Goal: Information Seeking & Learning: Learn about a topic

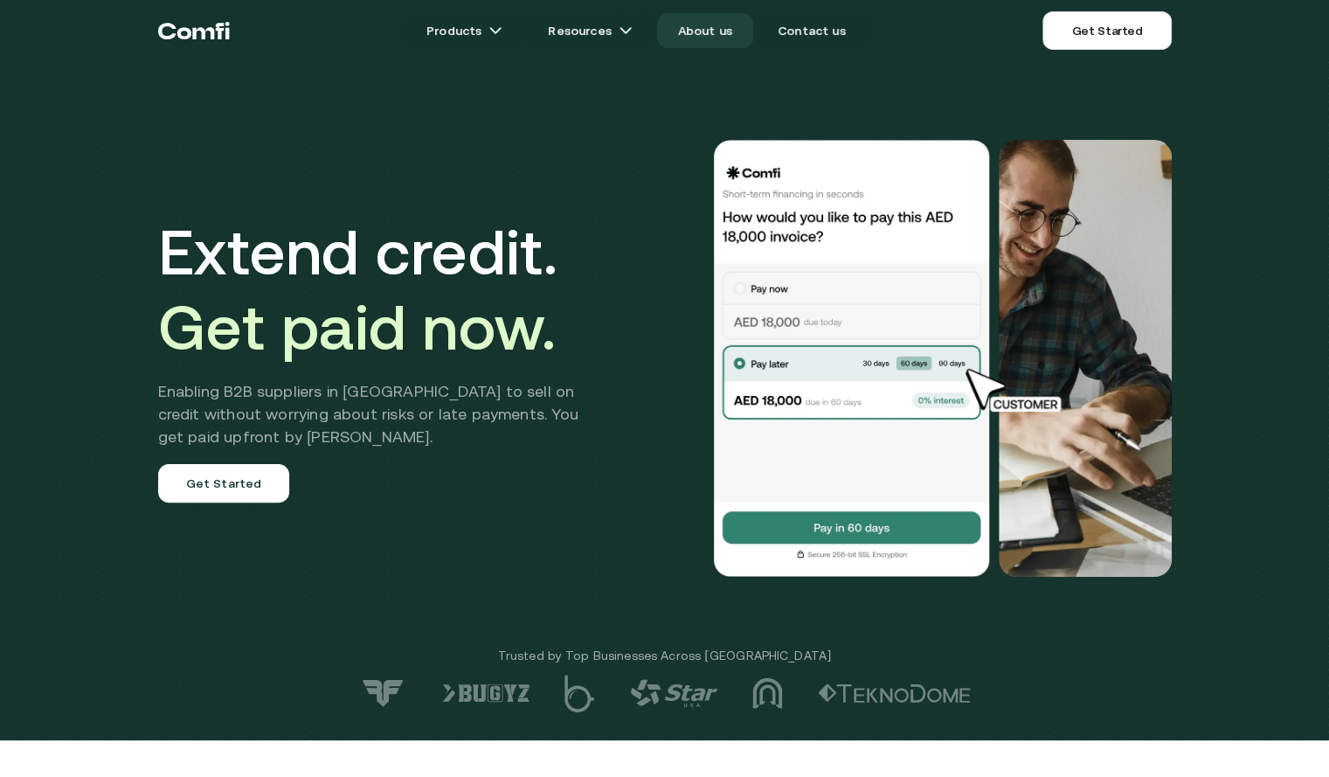
click at [733, 28] on link "About us" at bounding box center [705, 30] width 96 height 35
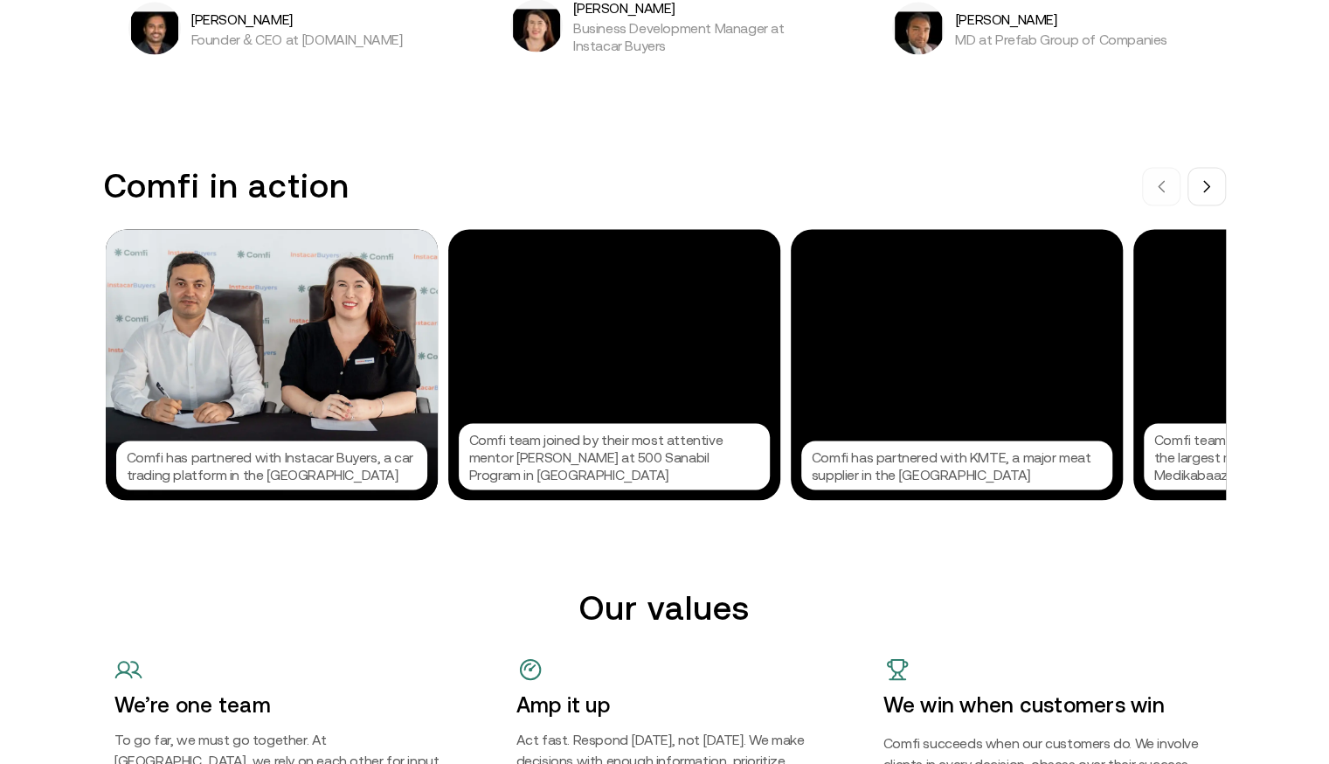
scroll to position [1675, 0]
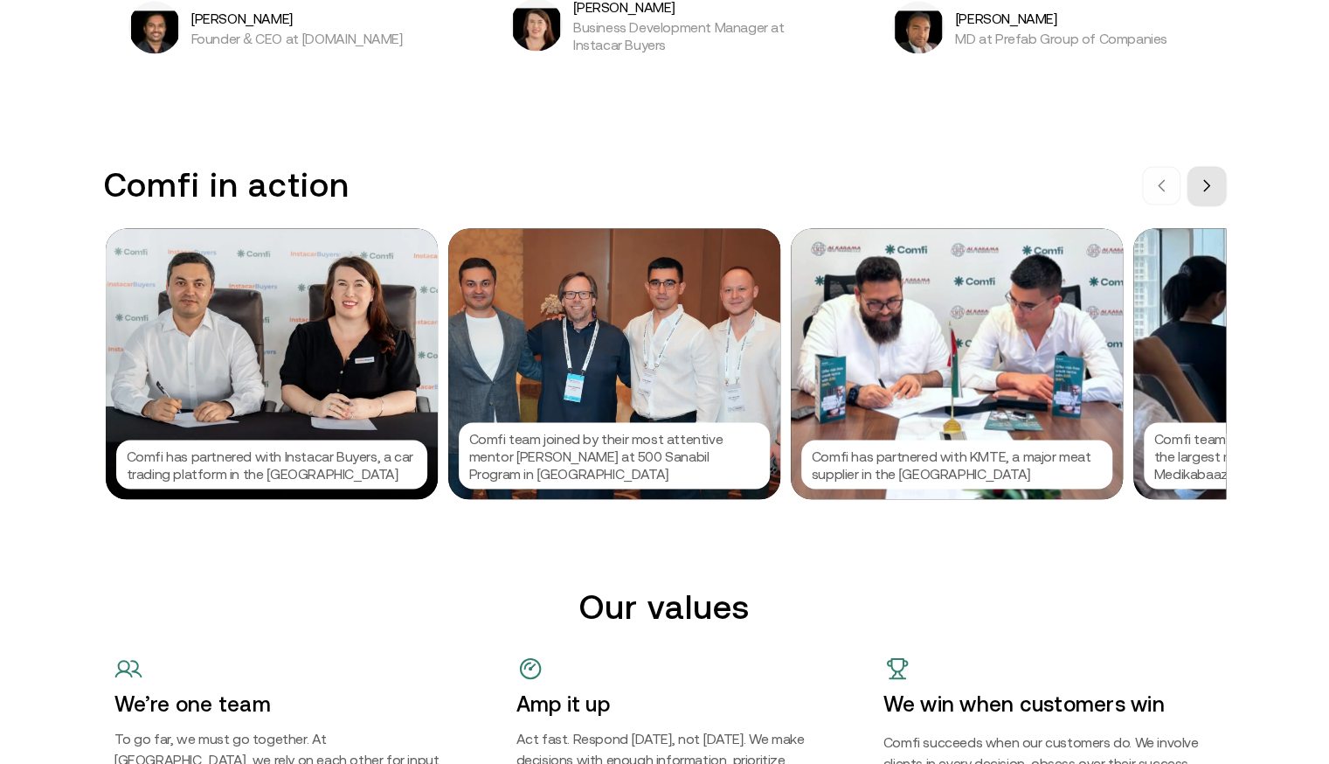
click at [1226, 176] on button at bounding box center [1206, 185] width 38 height 38
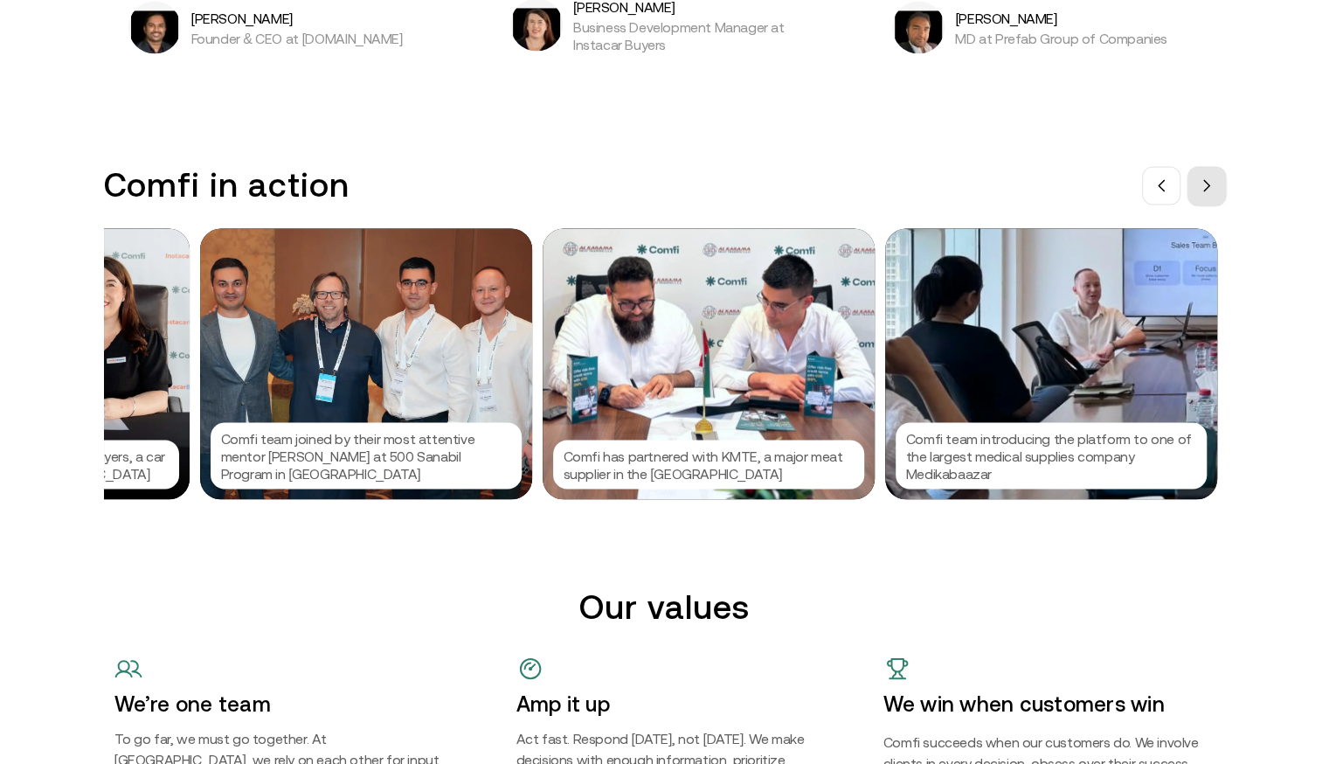
scroll to position [0, 262]
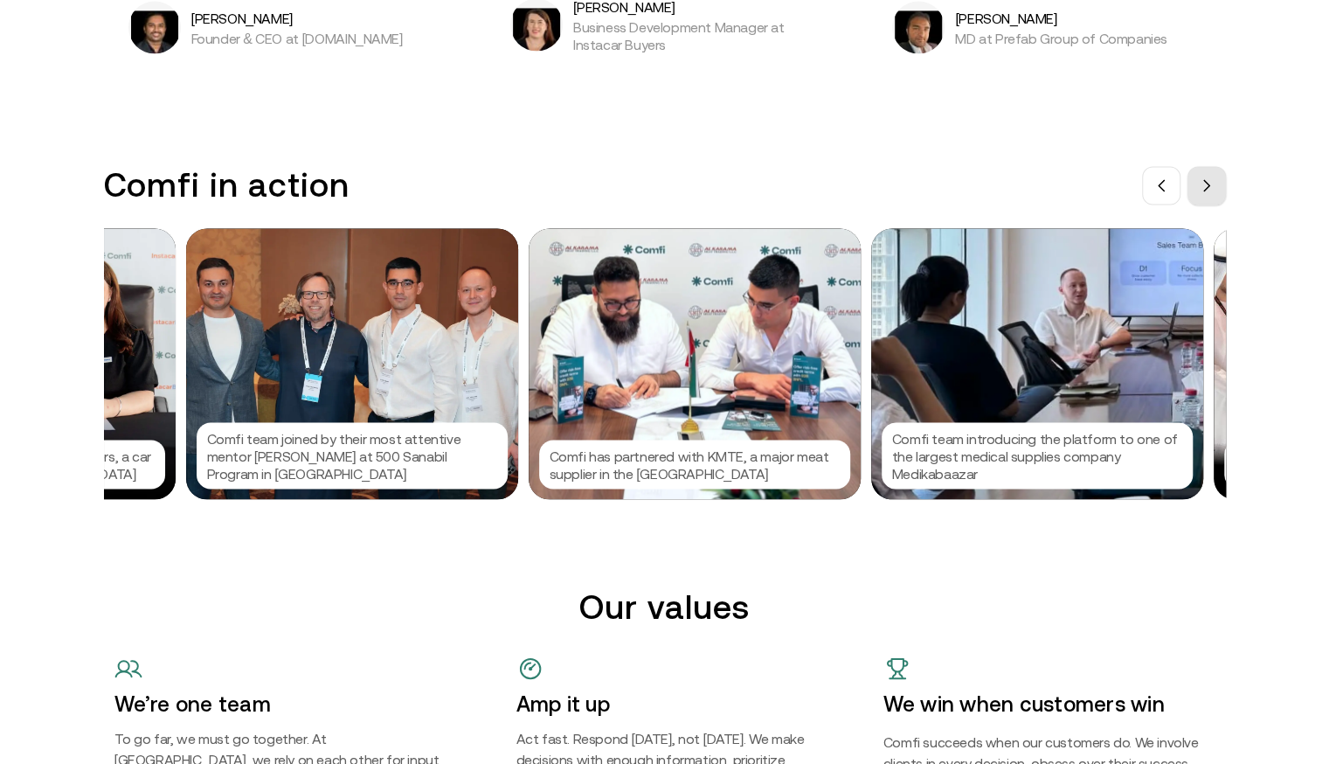
click at [1226, 176] on button at bounding box center [1206, 185] width 38 height 38
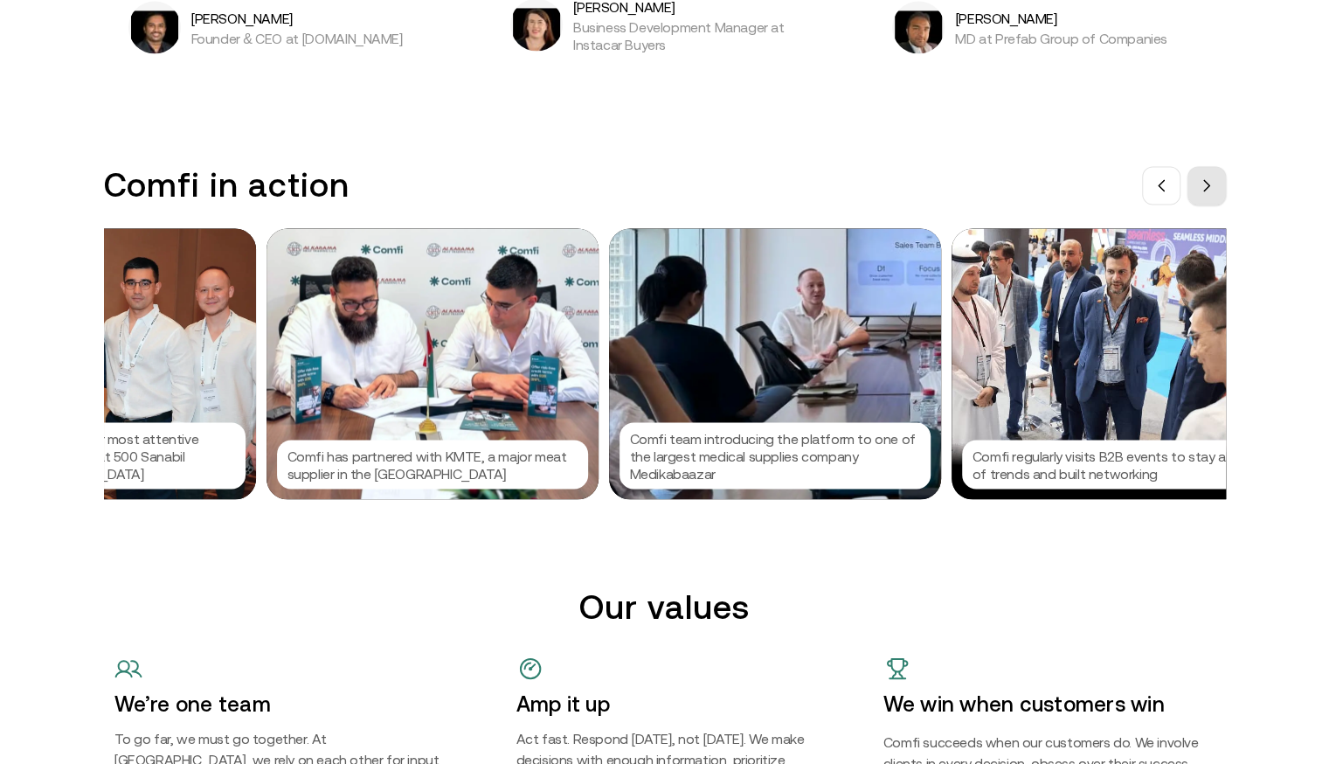
click at [1226, 176] on button at bounding box center [1206, 185] width 38 height 38
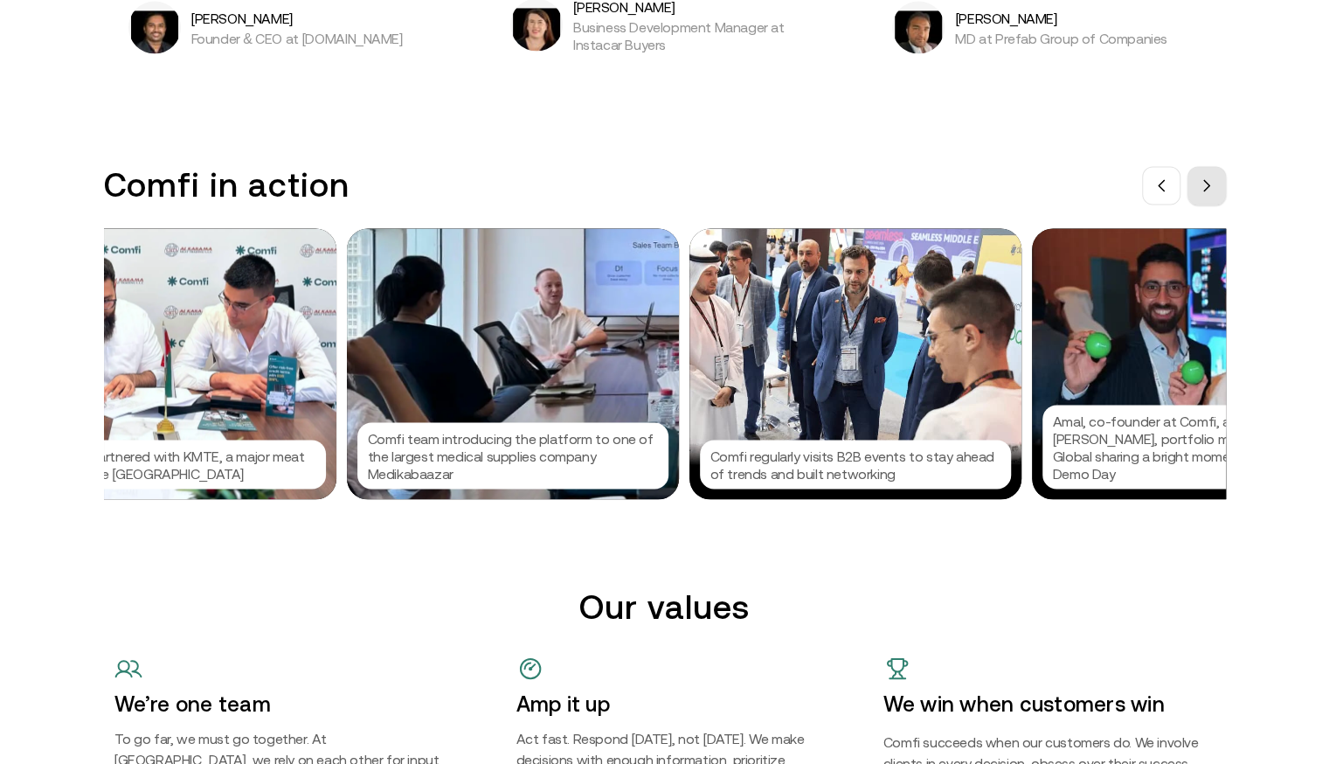
click at [1226, 176] on button at bounding box center [1206, 185] width 38 height 38
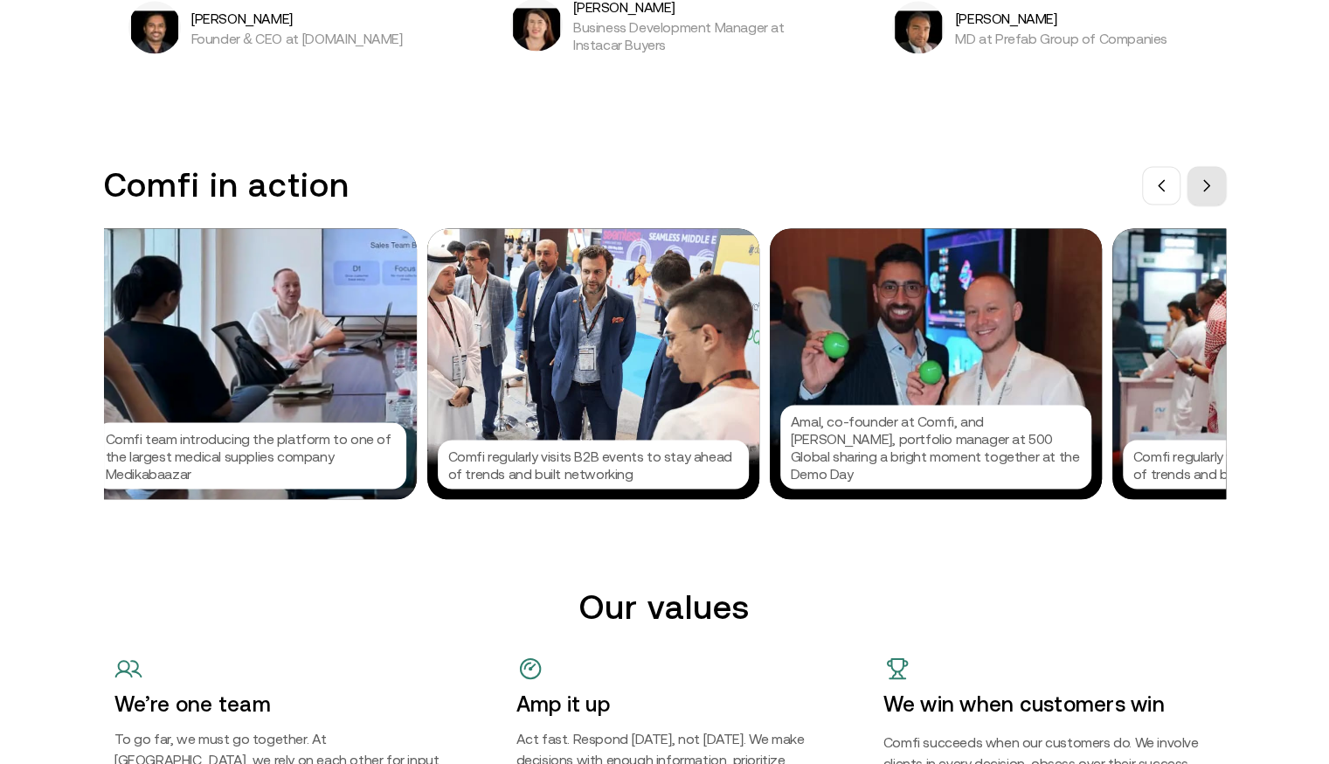
click at [1226, 176] on button at bounding box center [1206, 185] width 38 height 38
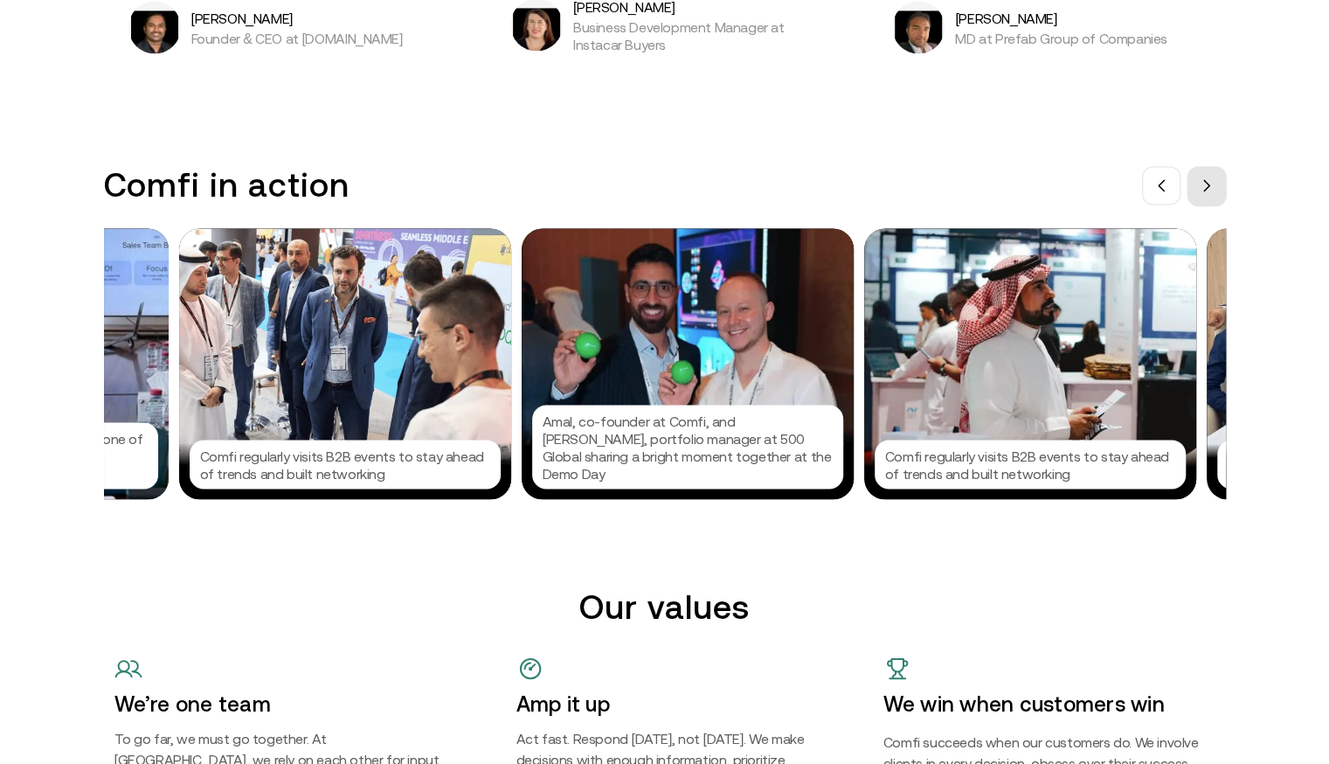
scroll to position [0, 1311]
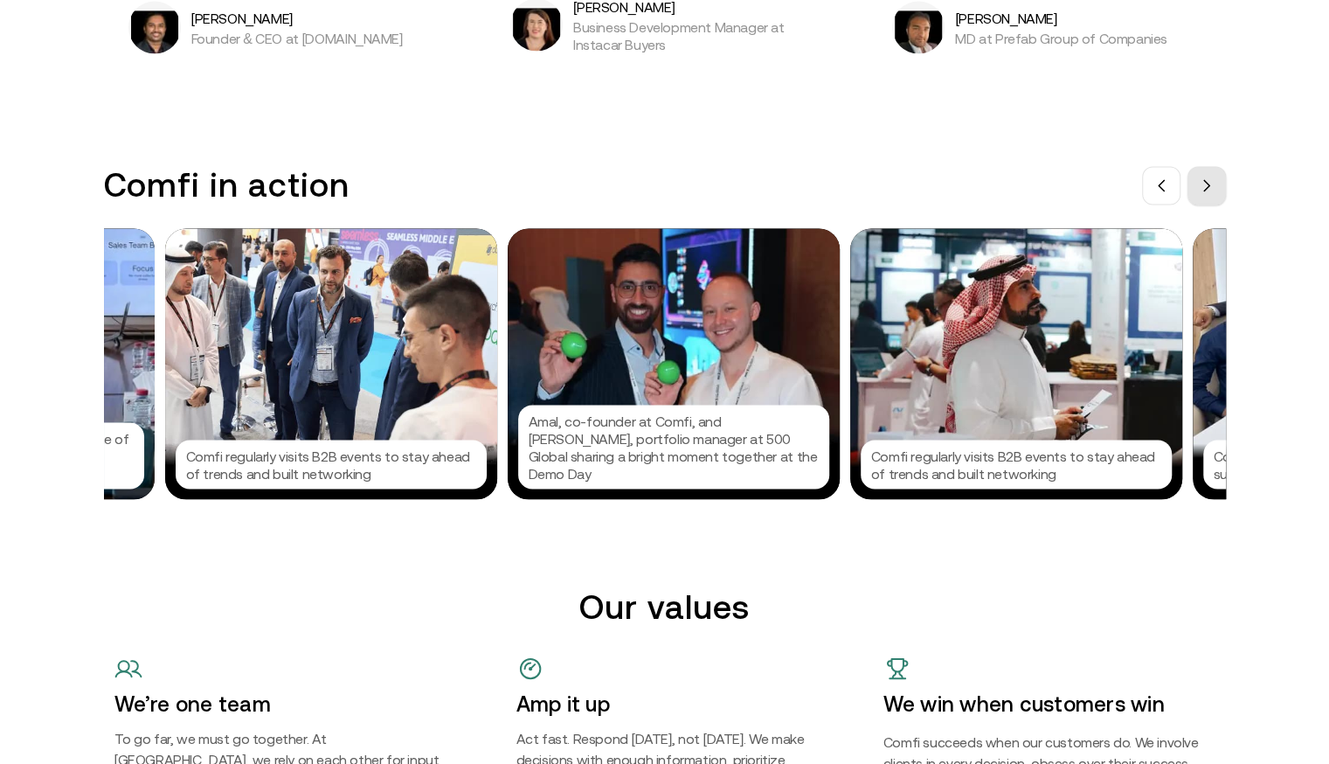
click at [1226, 176] on button at bounding box center [1206, 185] width 38 height 38
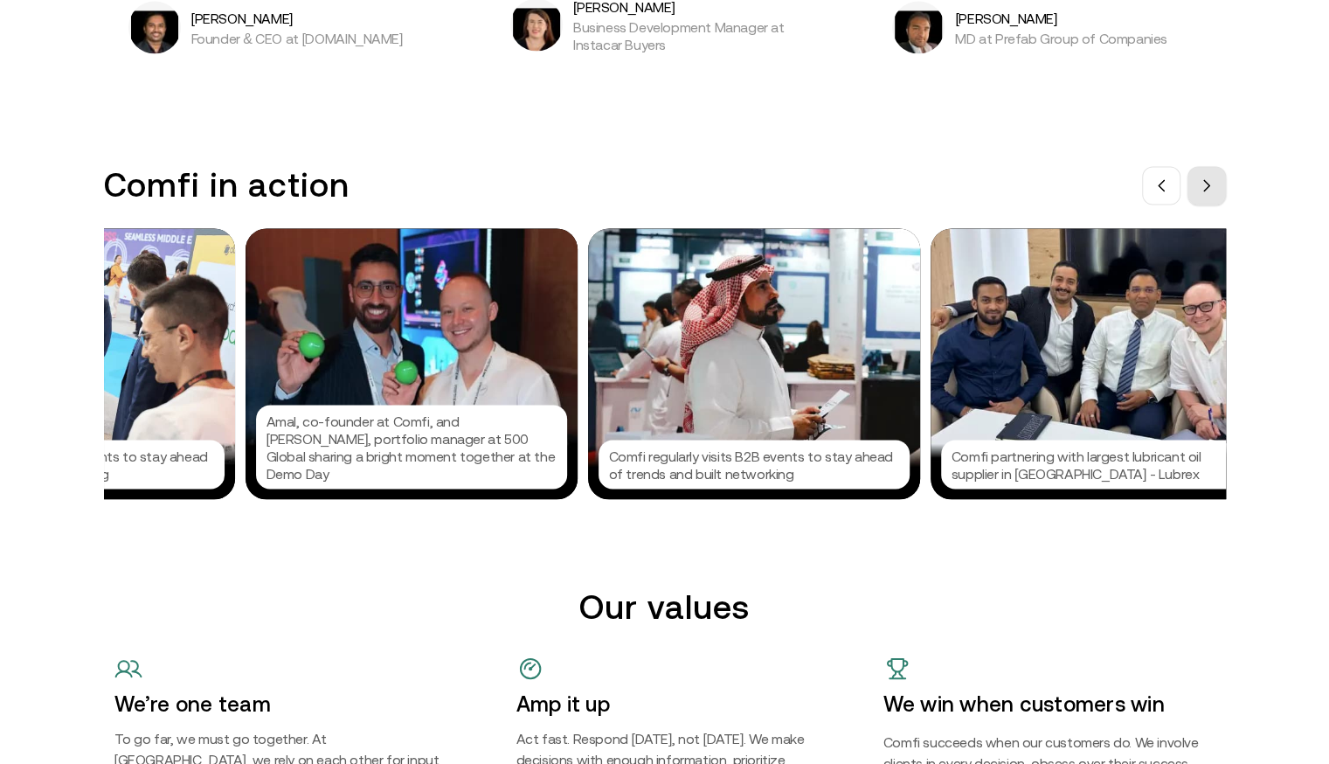
click at [1226, 176] on button at bounding box center [1206, 185] width 38 height 38
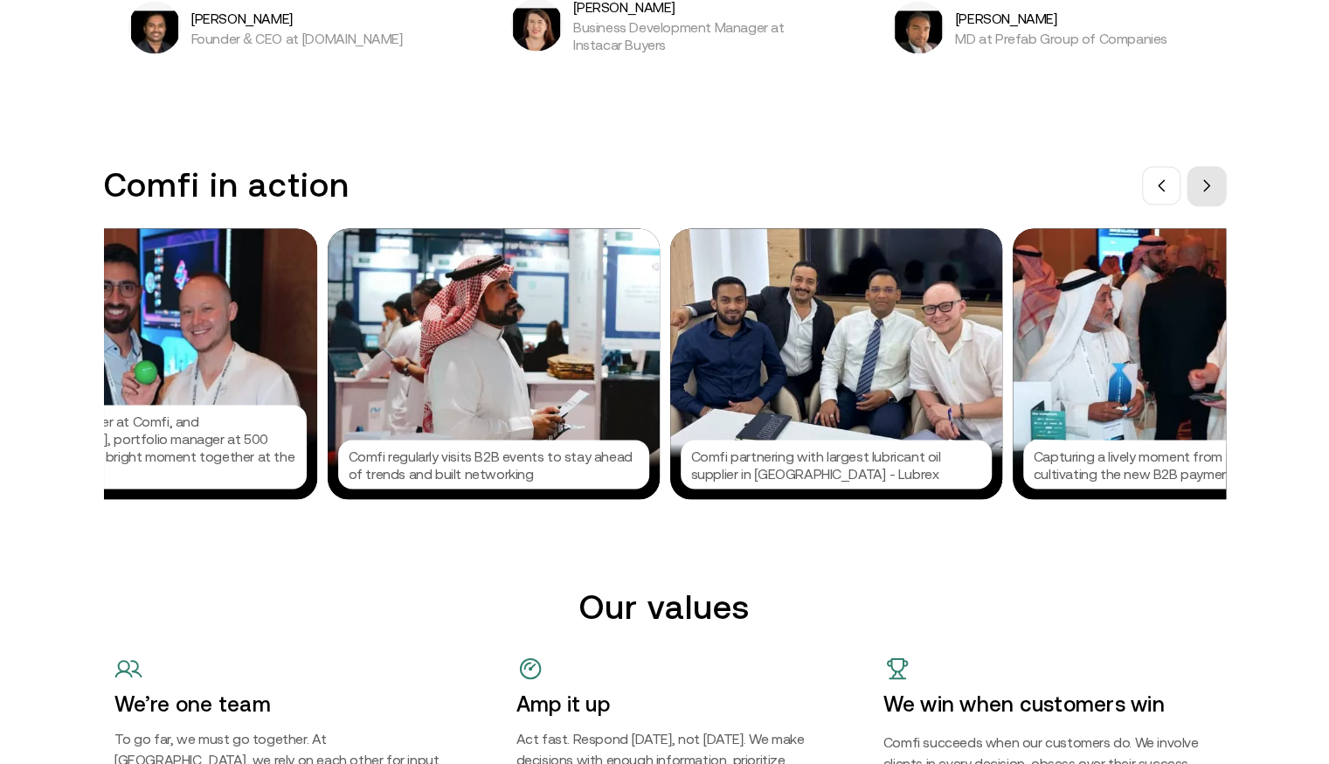
scroll to position [0, 1835]
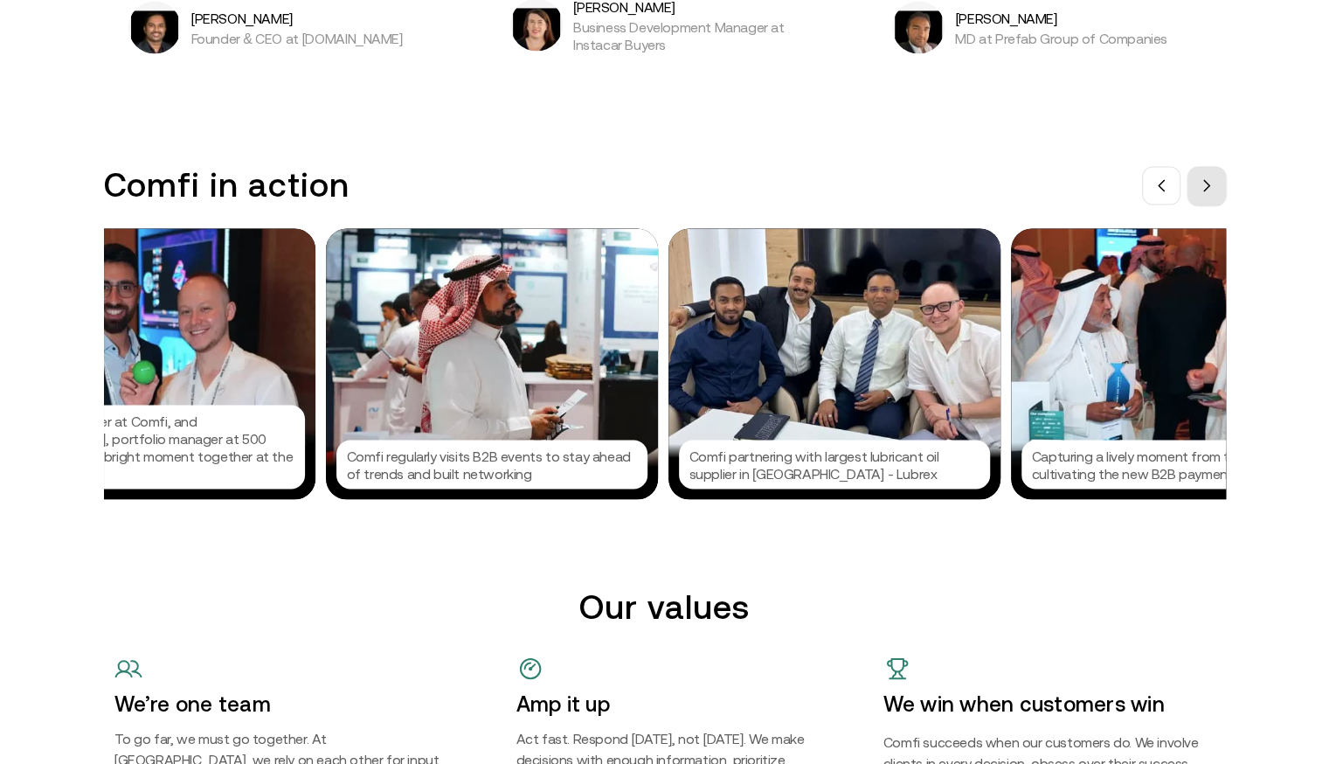
click at [1226, 176] on button at bounding box center [1206, 185] width 38 height 38
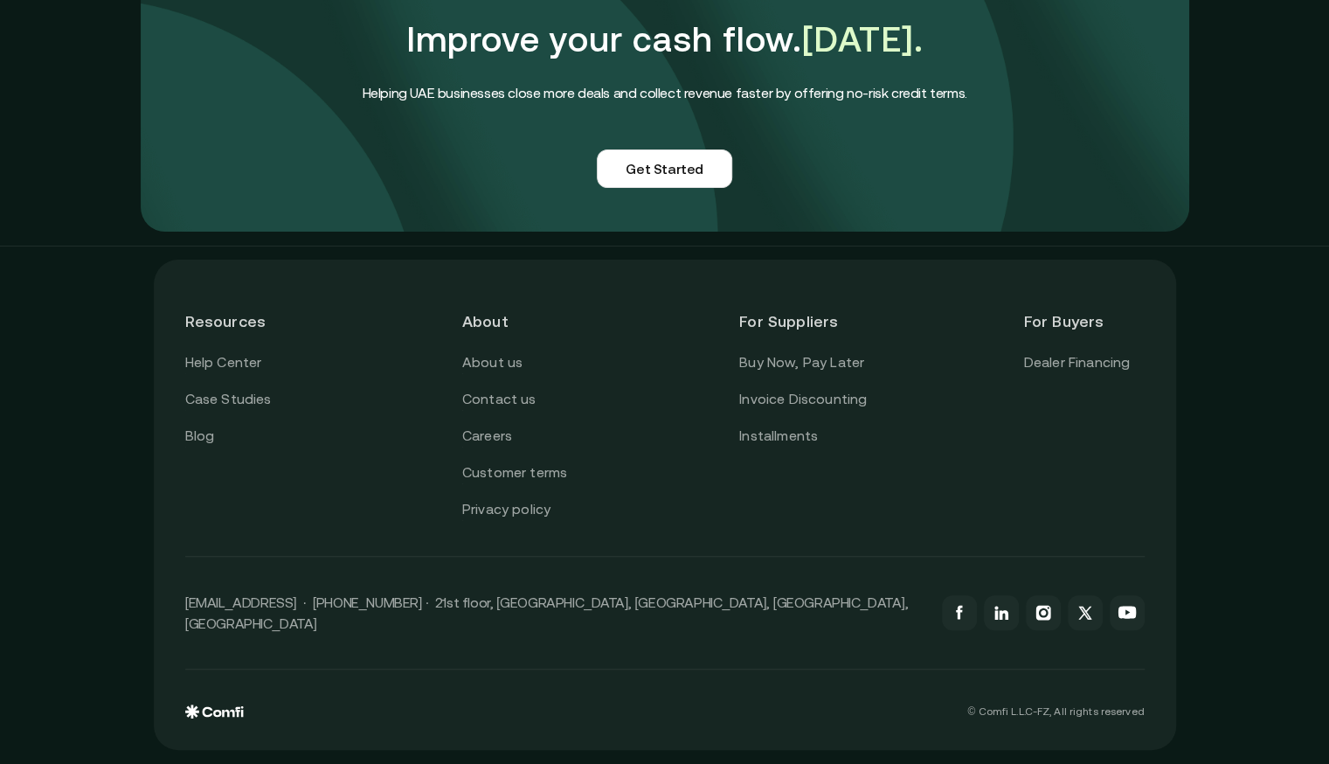
scroll to position [4282, 0]
click at [524, 481] on link "Customer terms" at bounding box center [514, 472] width 105 height 23
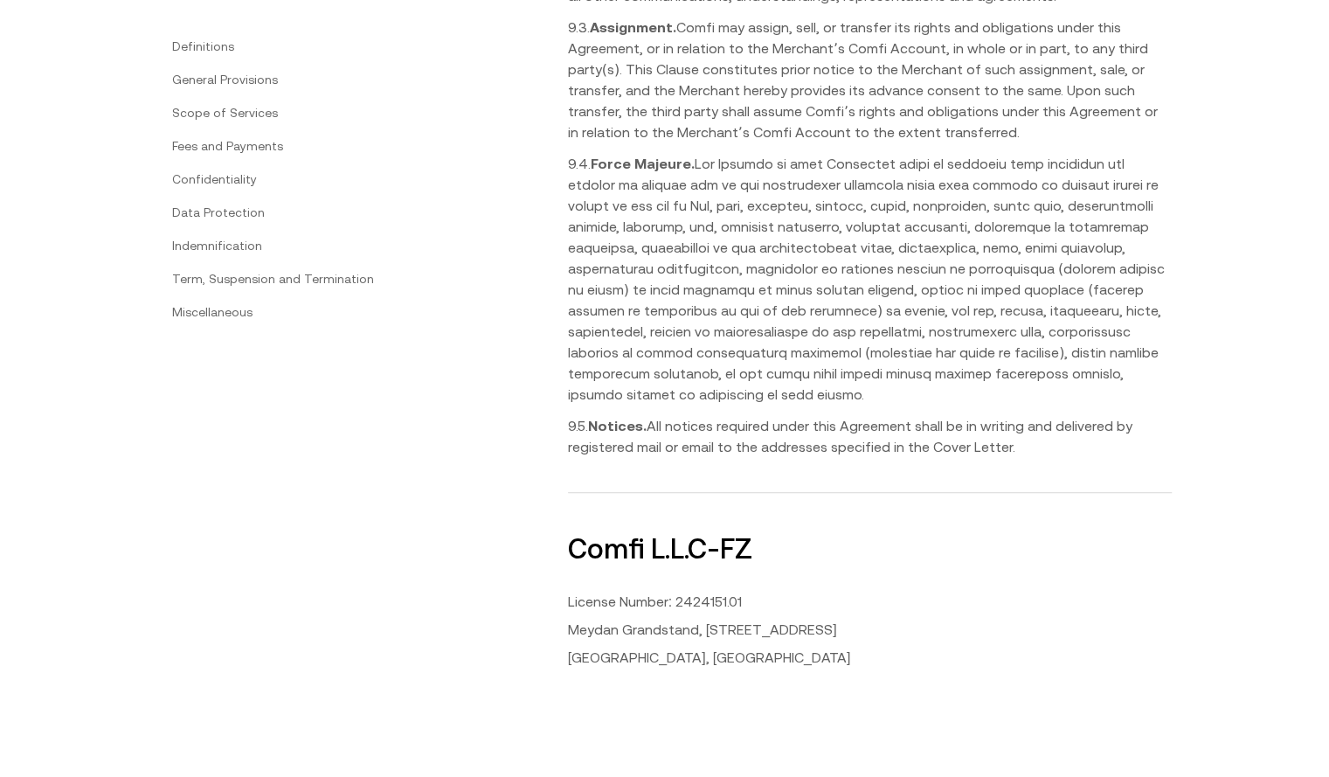
scroll to position [8686, 0]
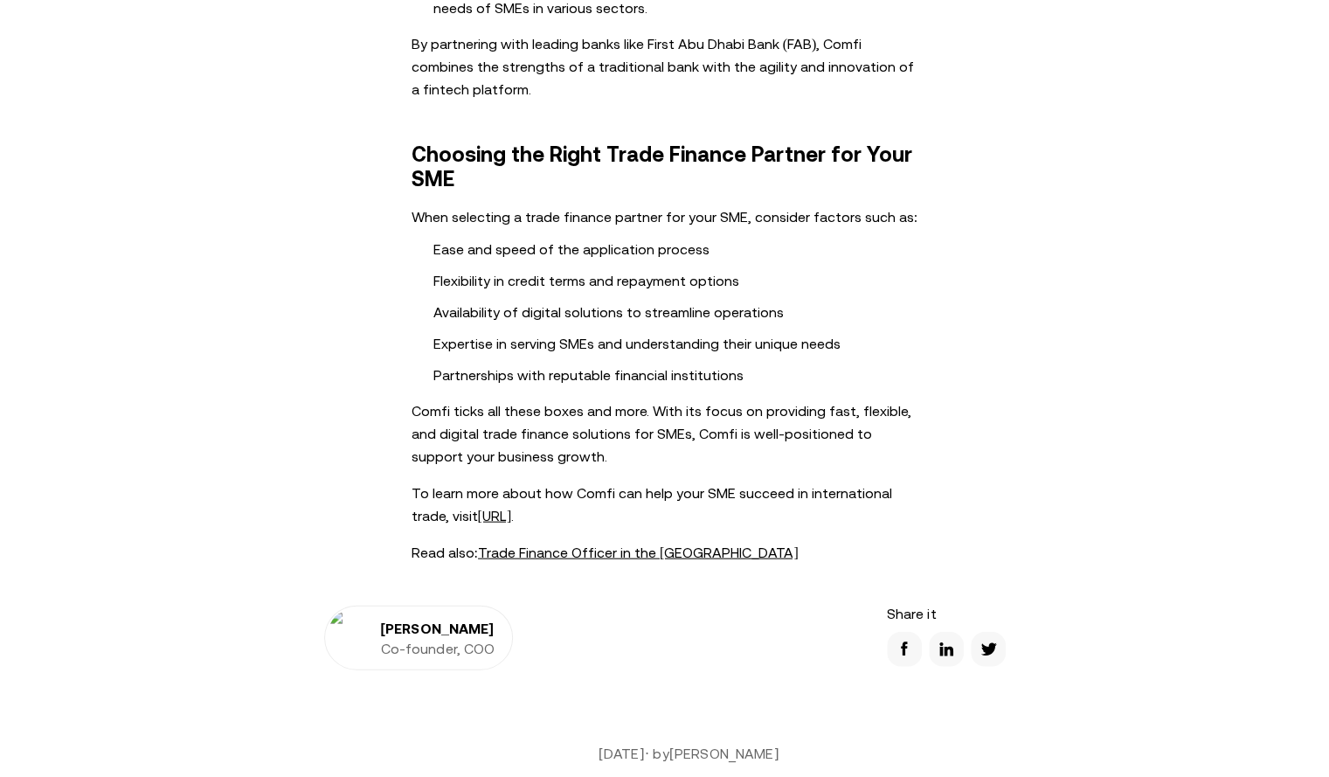
scroll to position [2129, 0]
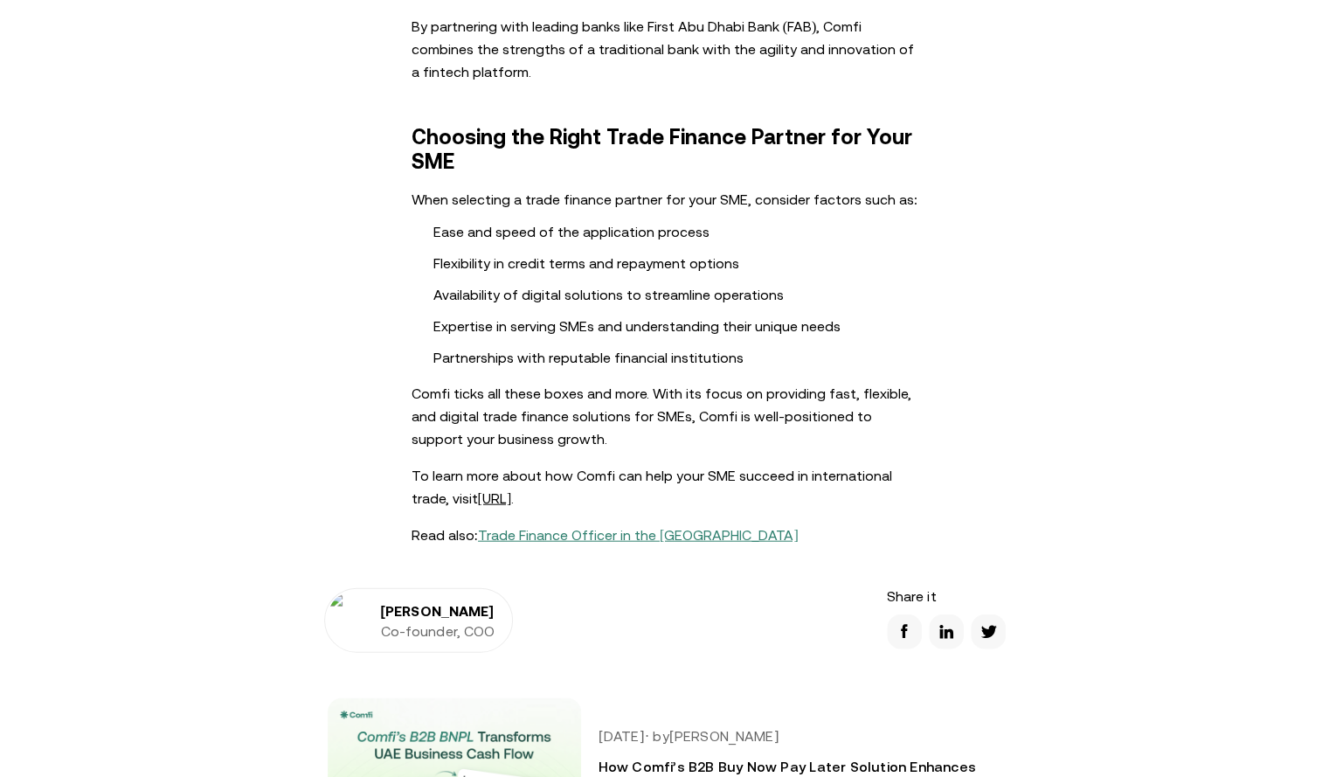
click at [561, 527] on link "Trade Finance Officer in the [GEOGRAPHIC_DATA]" at bounding box center [638, 535] width 321 height 16
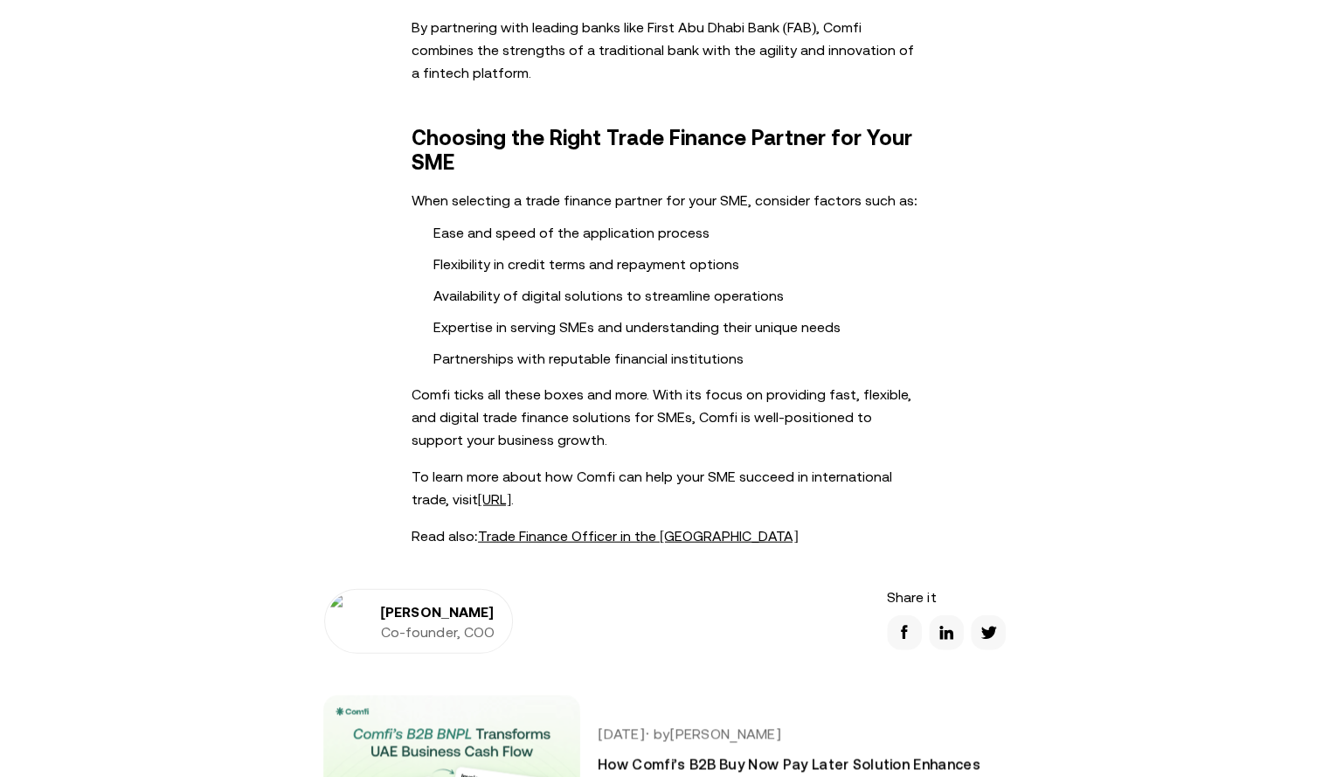
scroll to position [2129, 0]
